Goal: Transaction & Acquisition: Purchase product/service

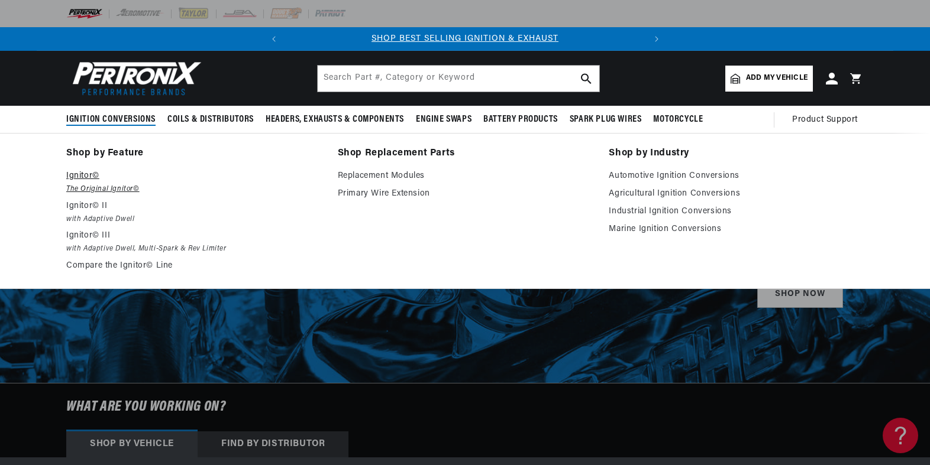
click at [96, 189] on em "The Original Ignitor©" at bounding box center [193, 189] width 255 height 12
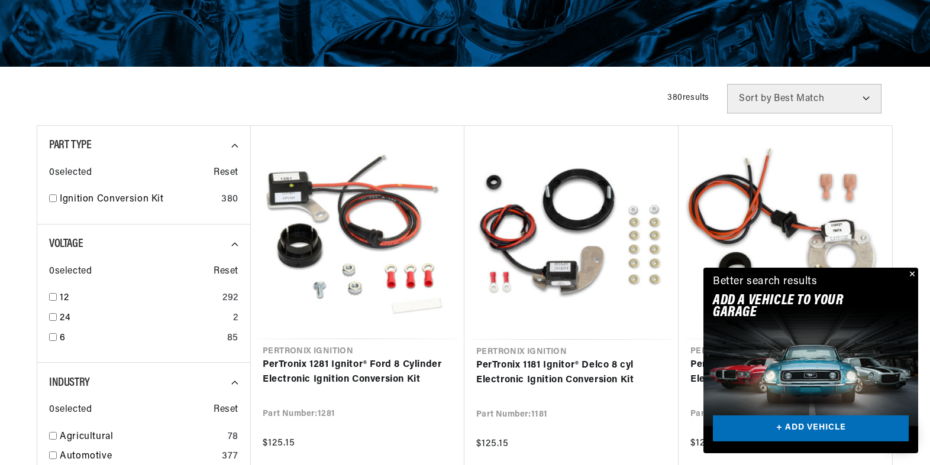
scroll to position [0, 358]
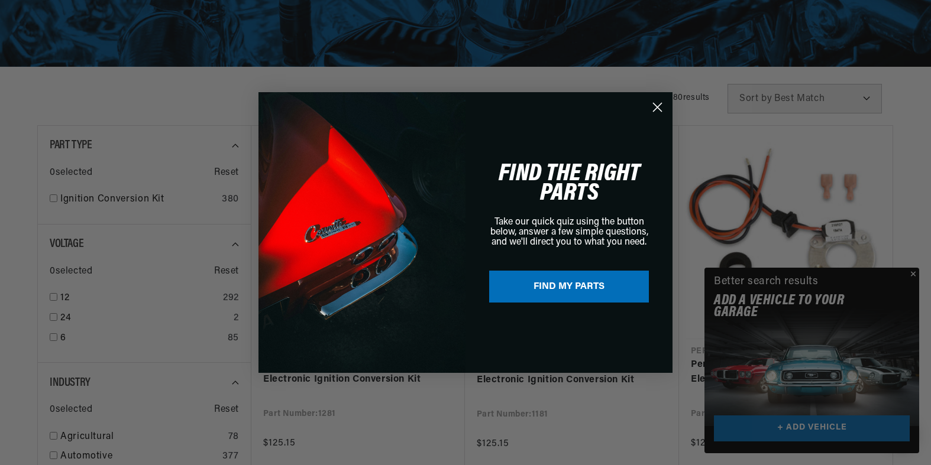
click at [913, 272] on div "Close dialog FIND THE RIGHT PARTS Take our quick quiz using the button below, a…" at bounding box center [465, 232] width 931 height 465
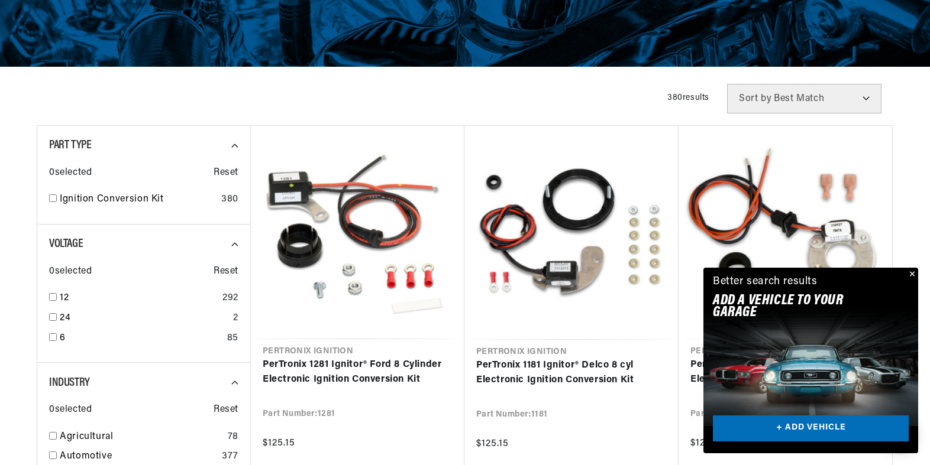
scroll to position [0, 0]
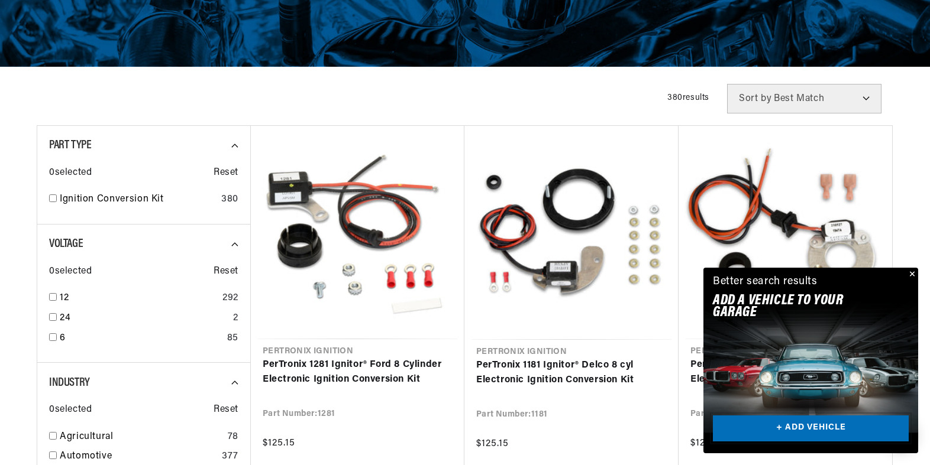
click at [808, 423] on link "+ ADD VEHICLE" at bounding box center [811, 429] width 196 height 27
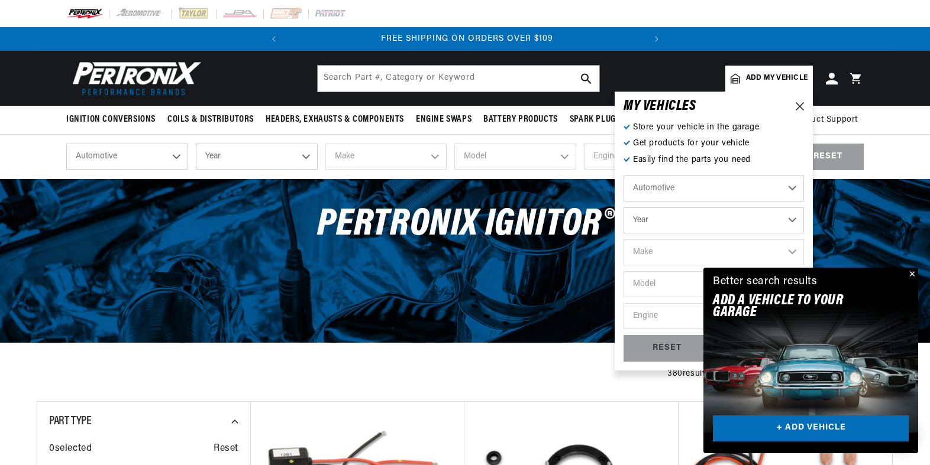
scroll to position [0, 358]
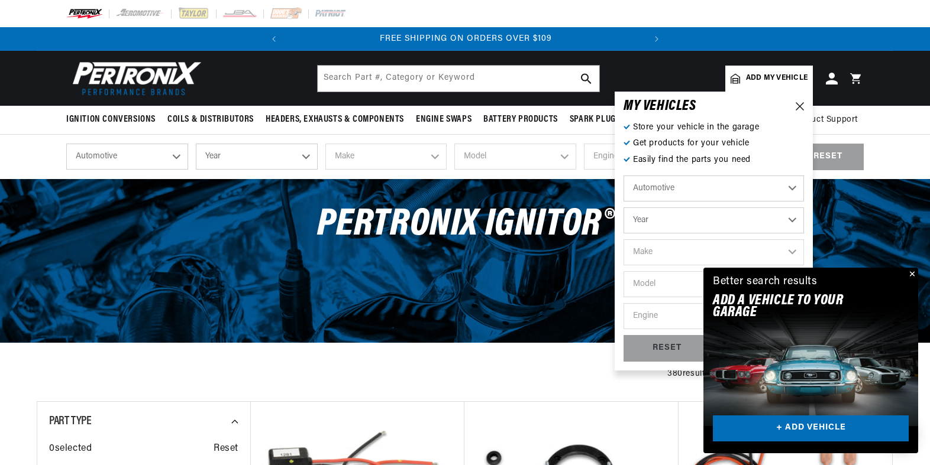
click at [790, 187] on select "Automotive Agricultural Industrial Marine Motorcycle" at bounding box center [713, 189] width 180 height 26
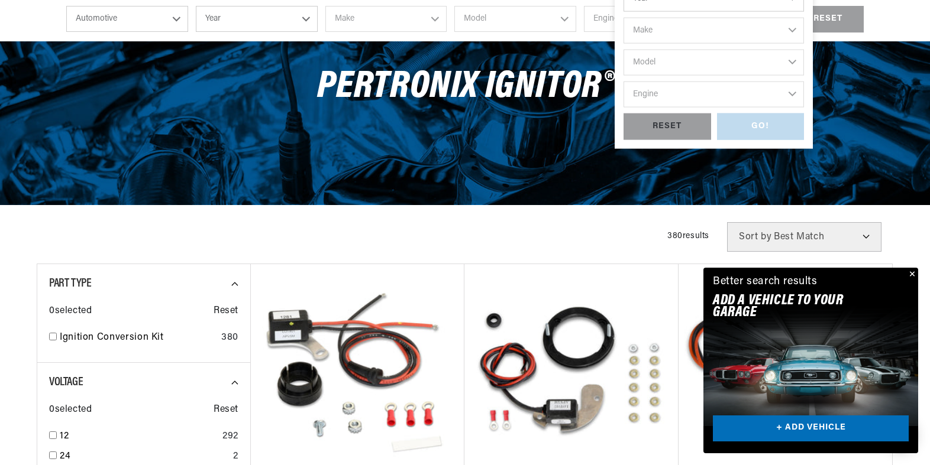
scroll to position [0, 0]
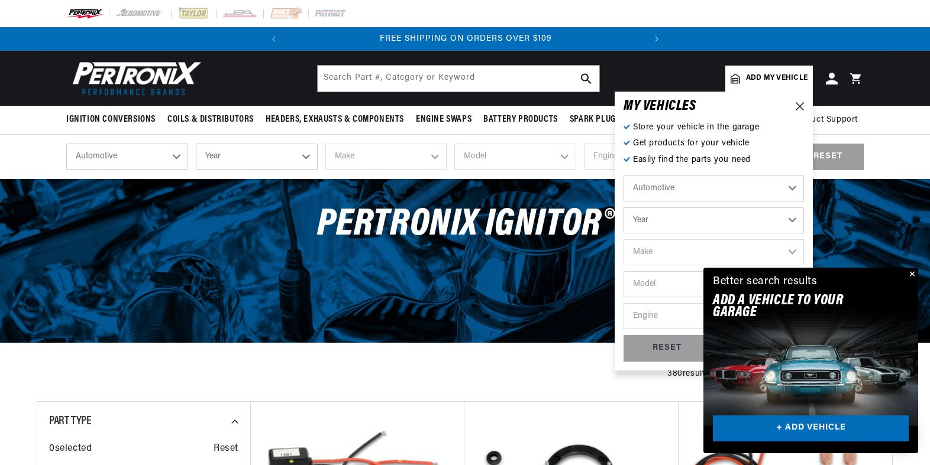
click at [790, 189] on select "Automotive Agricultural Industrial Marine Motorcycle" at bounding box center [713, 189] width 180 height 26
click at [623, 176] on select "Automotive Agricultural Industrial Marine Motorcycle" at bounding box center [713, 189] width 180 height 26
click at [678, 223] on select "Year 2024 2023 2022 2021 2020 2019 2018 2017 2016 2015 2014 2013 2012 2011 2010…" at bounding box center [713, 221] width 180 height 26
click at [658, 224] on select "Year 2024 2023 2022 2021 2020 2019 2018 2017 2016 2015 2014 2013 2012 2011 2010…" at bounding box center [713, 221] width 180 height 26
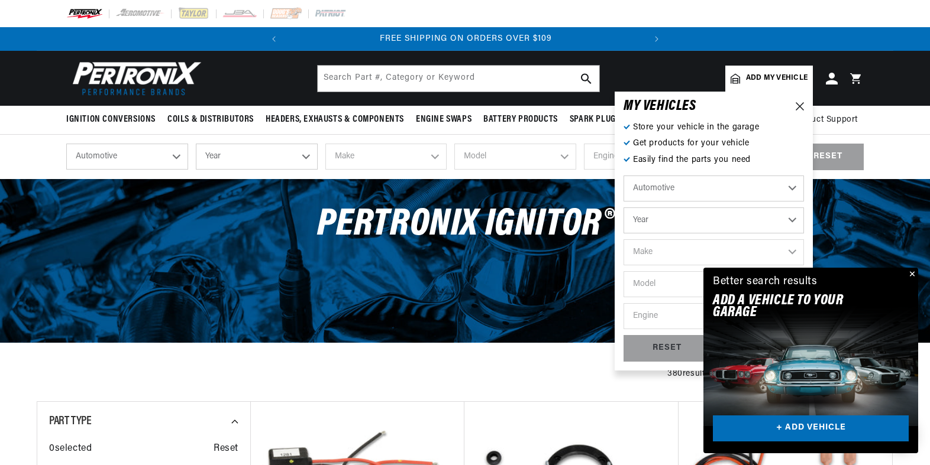
select select "1972"
click at [623, 208] on select "Year 2024 2023 2022 2021 2020 2019 2018 2017 2016 2015 2014 2013 2012 2011 2010…" at bounding box center [713, 221] width 180 height 26
select select "1972"
click at [685, 255] on select "Make Alfa Romeo American Motors Aston Martin Audi Austin BMW Buick Cadillac Che…" at bounding box center [713, 253] width 180 height 26
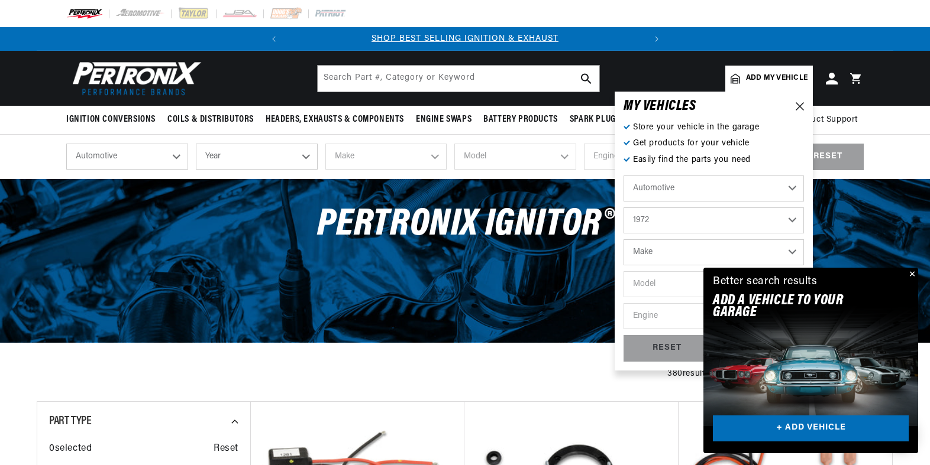
select select "Lotus"
click at [623, 240] on select "Make Alfa Romeo American Motors Aston Martin Audi Austin BMW Buick Cadillac Che…" at bounding box center [713, 253] width 180 height 26
select select "Lotus"
click at [676, 288] on select "Model Elan Europa Seven" at bounding box center [713, 284] width 180 height 26
select select "Elan"
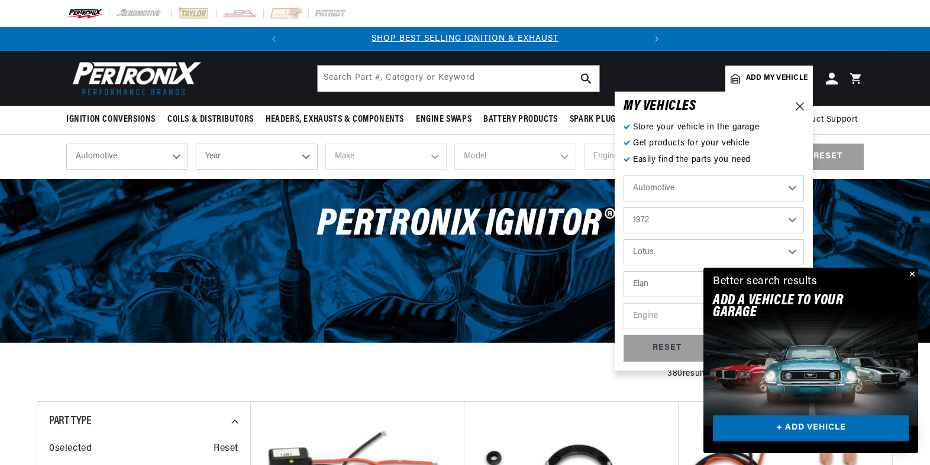
click at [623, 271] on select "Model Elan Europa Seven" at bounding box center [713, 284] width 180 height 26
select select "Elan"
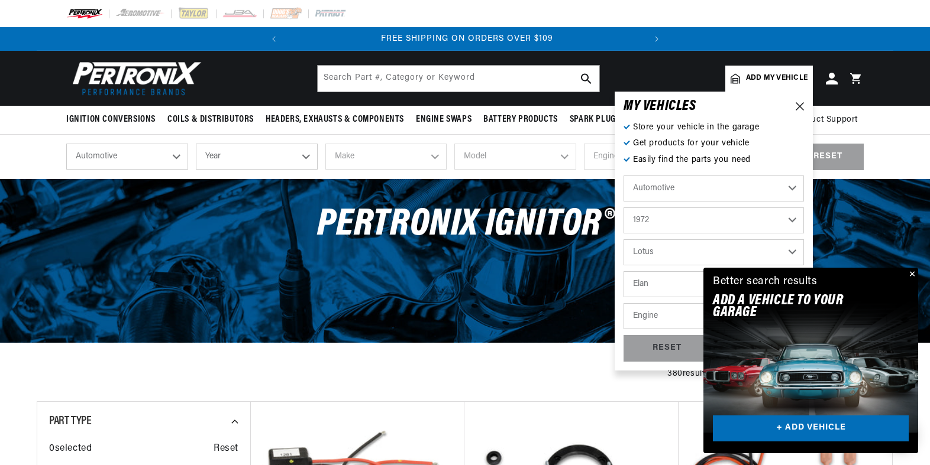
scroll to position [0, 358]
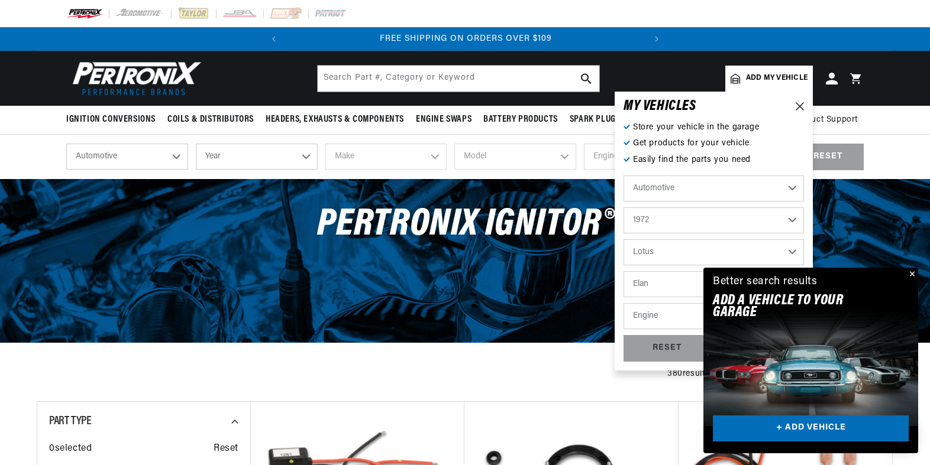
click at [912, 271] on button "Close" at bounding box center [911, 275] width 14 height 14
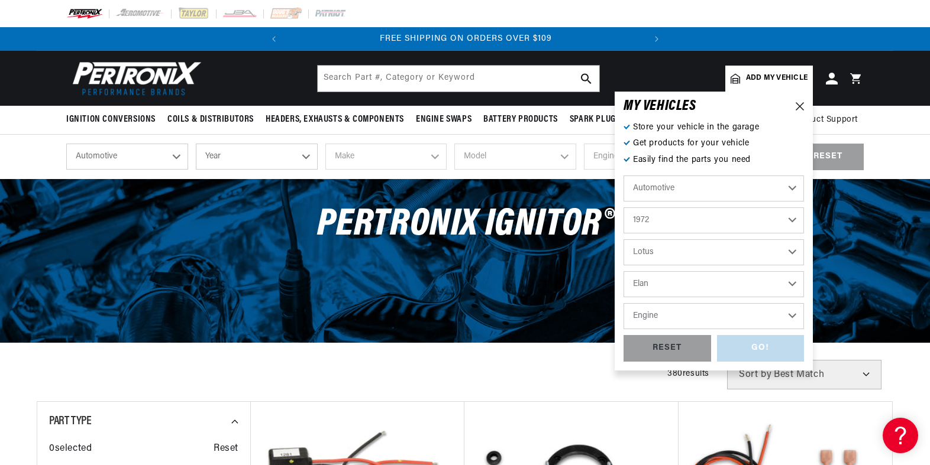
click at [765, 318] on select "Engine 1.6L" at bounding box center [713, 316] width 180 height 26
select select "1.6L"
click at [623, 303] on select "Engine 1.6L" at bounding box center [713, 316] width 180 height 26
select select "1.6L"
click at [778, 346] on div "GO!" at bounding box center [761, 348] width 88 height 27
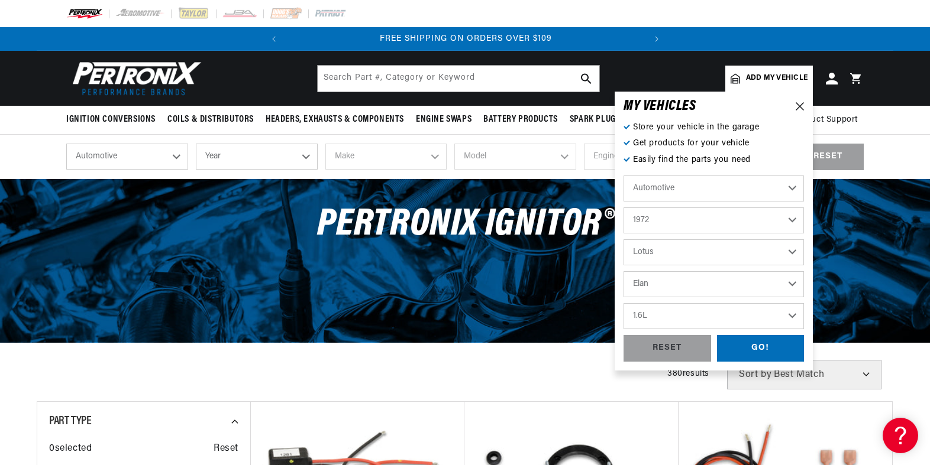
select select "1972"
select select "Lotus"
select select "Elan"
select select "1.6L"
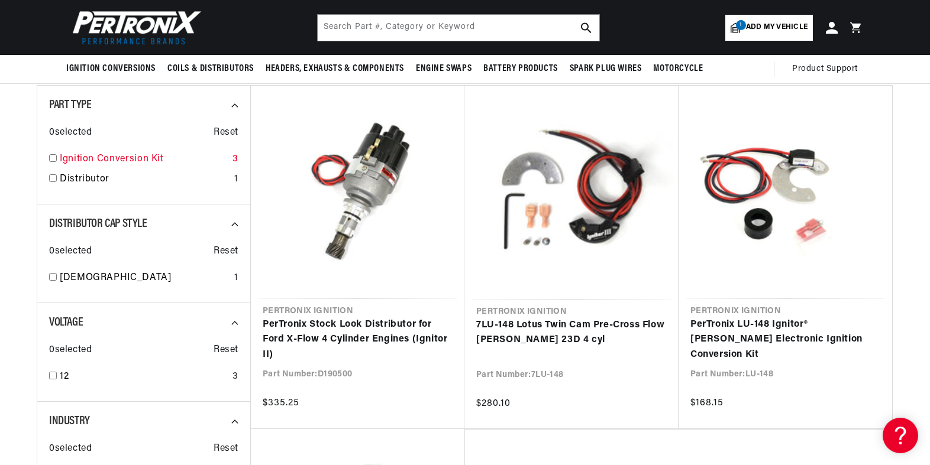
click at [53, 155] on input "checkbox" at bounding box center [53, 158] width 8 height 8
checkbox input "true"
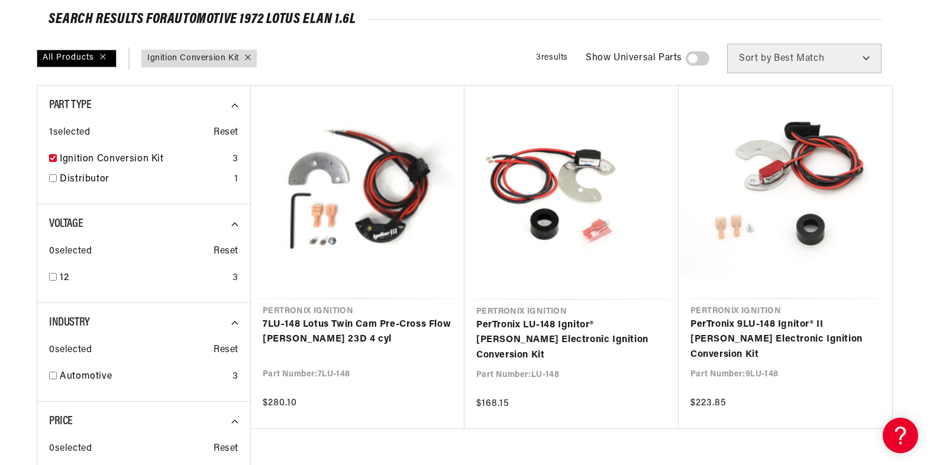
scroll to position [0, 325]
